Goal: Task Accomplishment & Management: Manage account settings

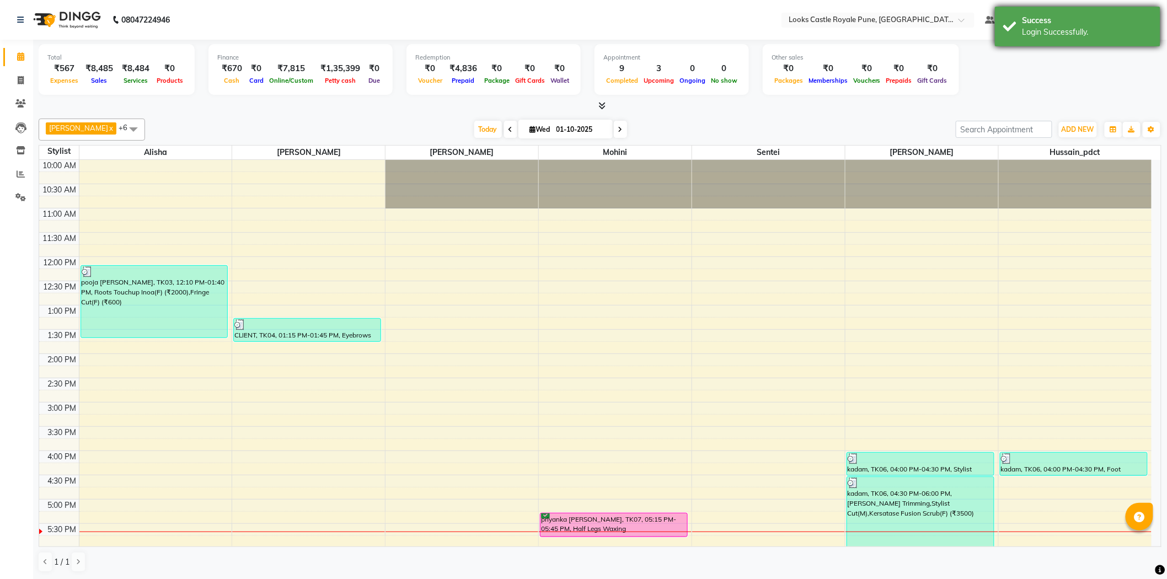
click at [1063, 17] on div "Success" at bounding box center [1088, 21] width 130 height 12
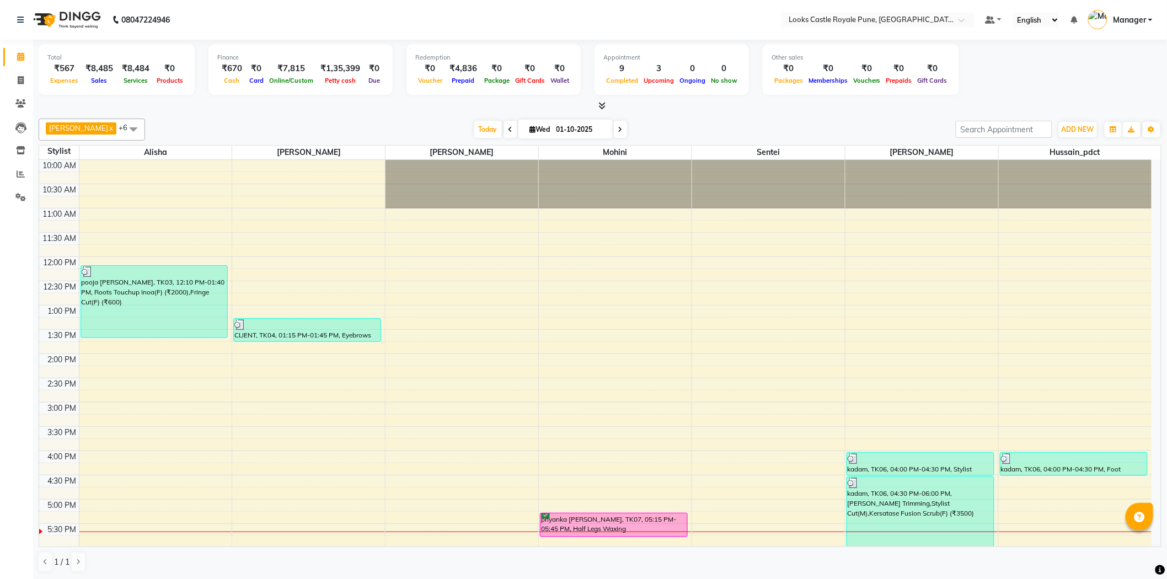
click at [1149, 19] on link "Manager" at bounding box center [1121, 20] width 65 height 18
click at [1106, 86] on link "Sign out" at bounding box center [1096, 79] width 101 height 17
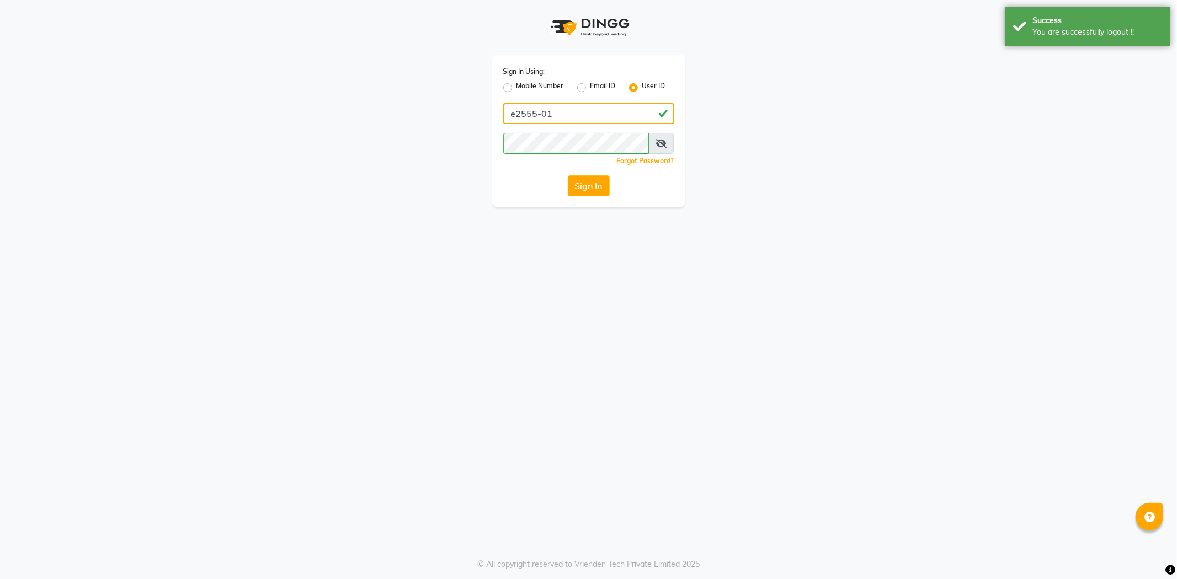
click at [549, 110] on input "e2555-01" at bounding box center [588, 113] width 171 height 21
type input "e2553-01"
click at [584, 179] on button "Sign In" at bounding box center [589, 185] width 42 height 21
